Goal: Information Seeking & Learning: Learn about a topic

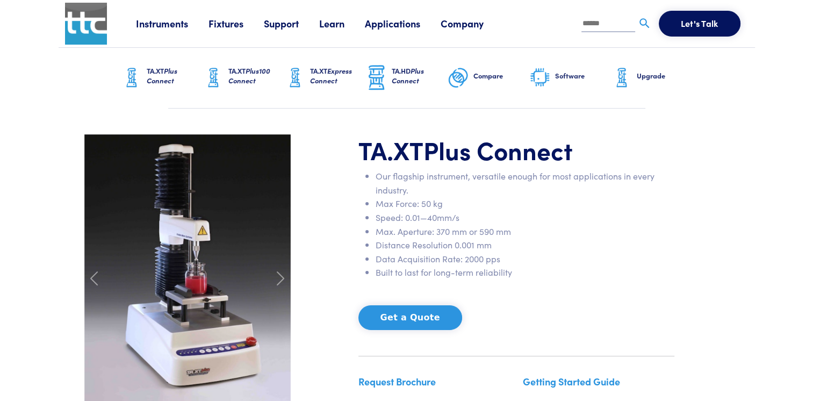
click at [399, 23] on link "Applications" at bounding box center [403, 23] width 76 height 13
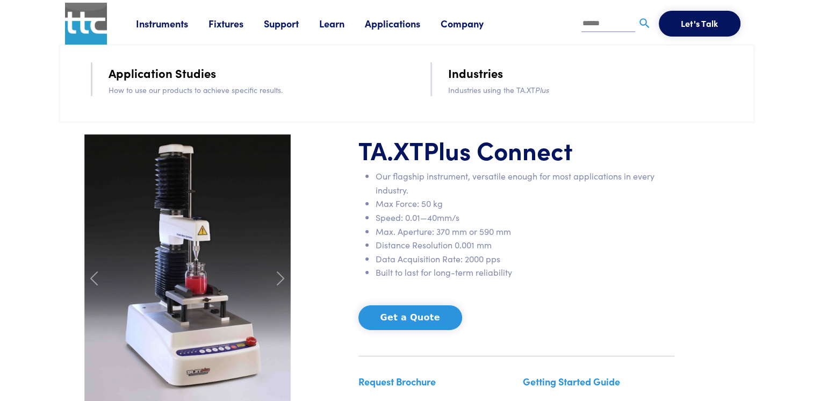
click at [189, 73] on link "Application Studies" at bounding box center [161, 72] width 107 height 19
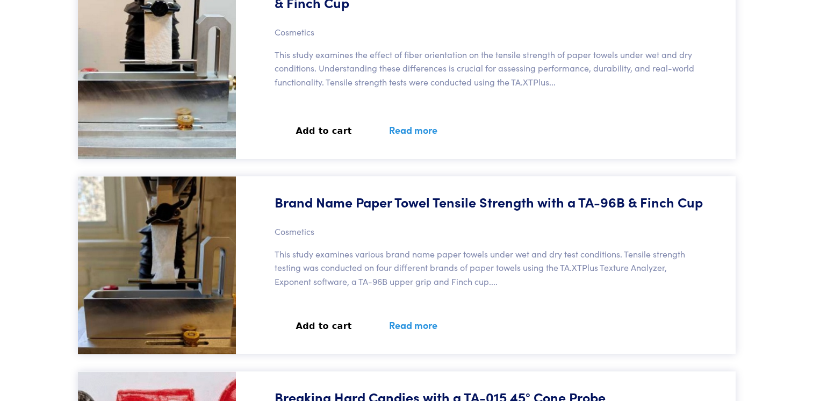
scroll to position [3718, 0]
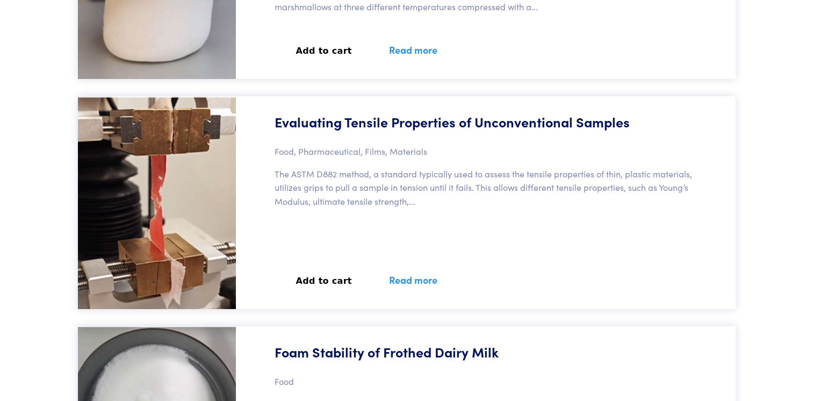
click at [395, 278] on link "Read more" at bounding box center [413, 279] width 74 height 39
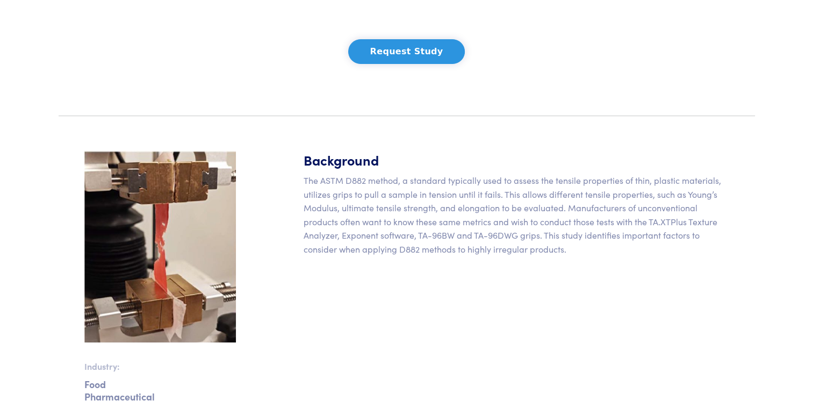
scroll to position [215, 0]
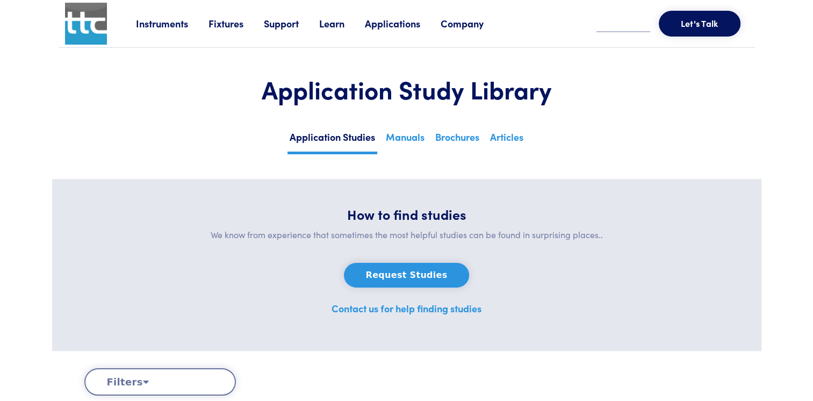
scroll to position [333, 0]
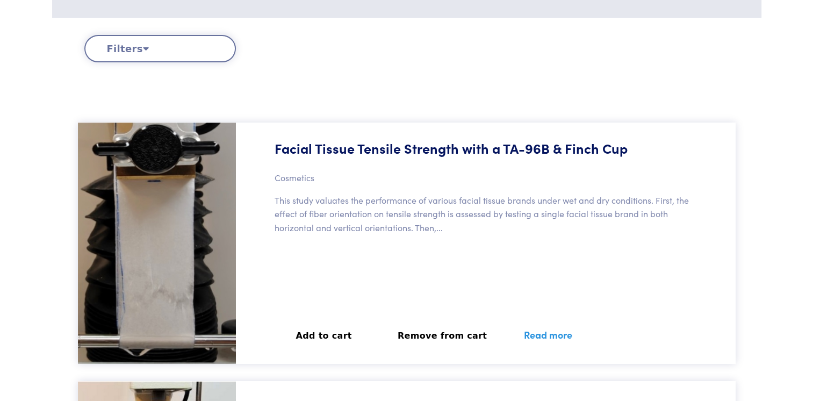
click at [517, 334] on link "Read more" at bounding box center [548, 334] width 74 height 39
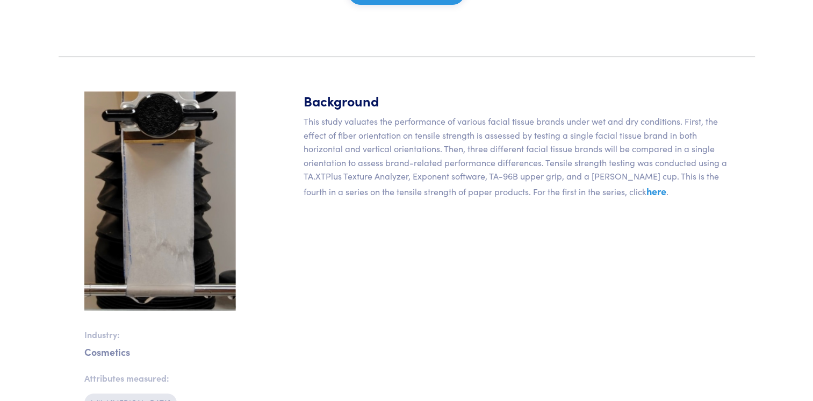
scroll to position [269, 0]
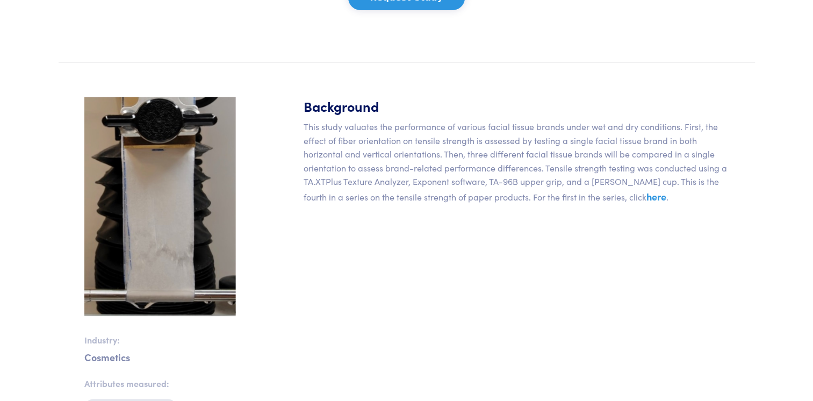
click at [646, 201] on link "here" at bounding box center [656, 196] width 20 height 13
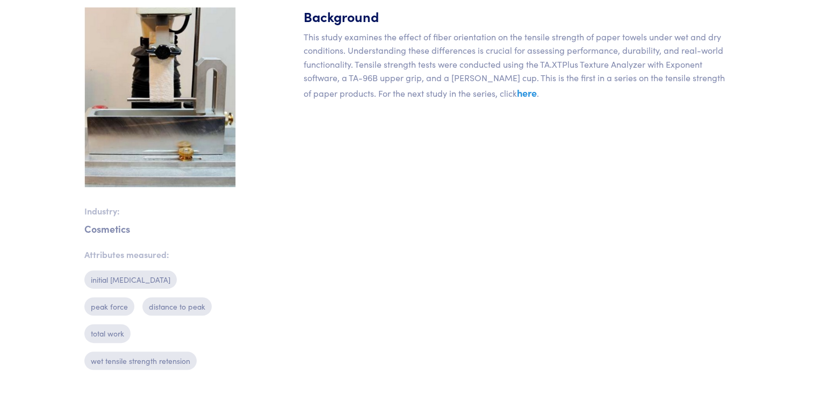
scroll to position [175, 0]
